Goal: Task Accomplishment & Management: Manage account settings

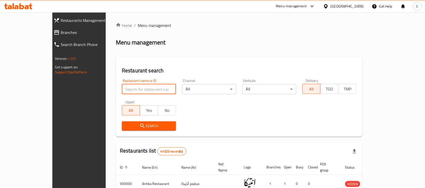
click at [149, 87] on input "search" at bounding box center [149, 89] width 54 height 10
type input "[PERSON_NAME]"
click button "Search" at bounding box center [149, 126] width 54 height 9
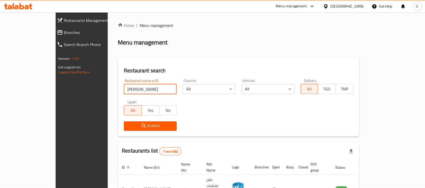
scroll to position [26, 0]
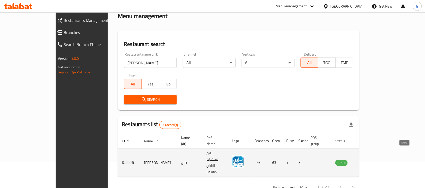
click at [367, 161] on icon "enhanced table" at bounding box center [365, 163] width 6 height 4
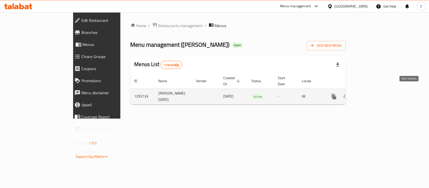
click at [374, 94] on icon "enhanced table" at bounding box center [371, 97] width 6 height 6
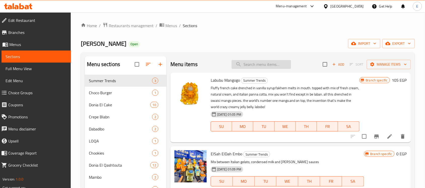
click at [245, 62] on input "search" at bounding box center [260, 64] width 59 height 9
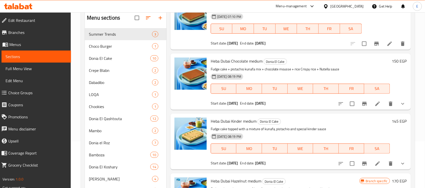
scroll to position [273, 0]
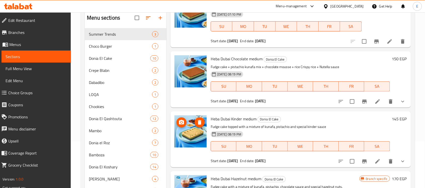
type input "h"
click at [192, 129] on img at bounding box center [190, 131] width 32 height 32
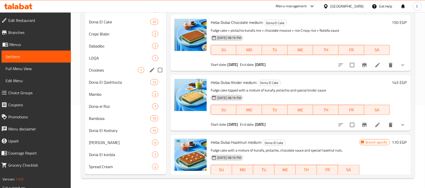
scroll to position [84, 0]
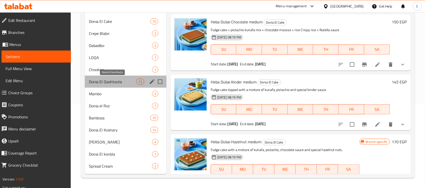
click at [109, 84] on span "Donia El Qashtouta" at bounding box center [112, 82] width 47 height 6
